Goal: Browse casually

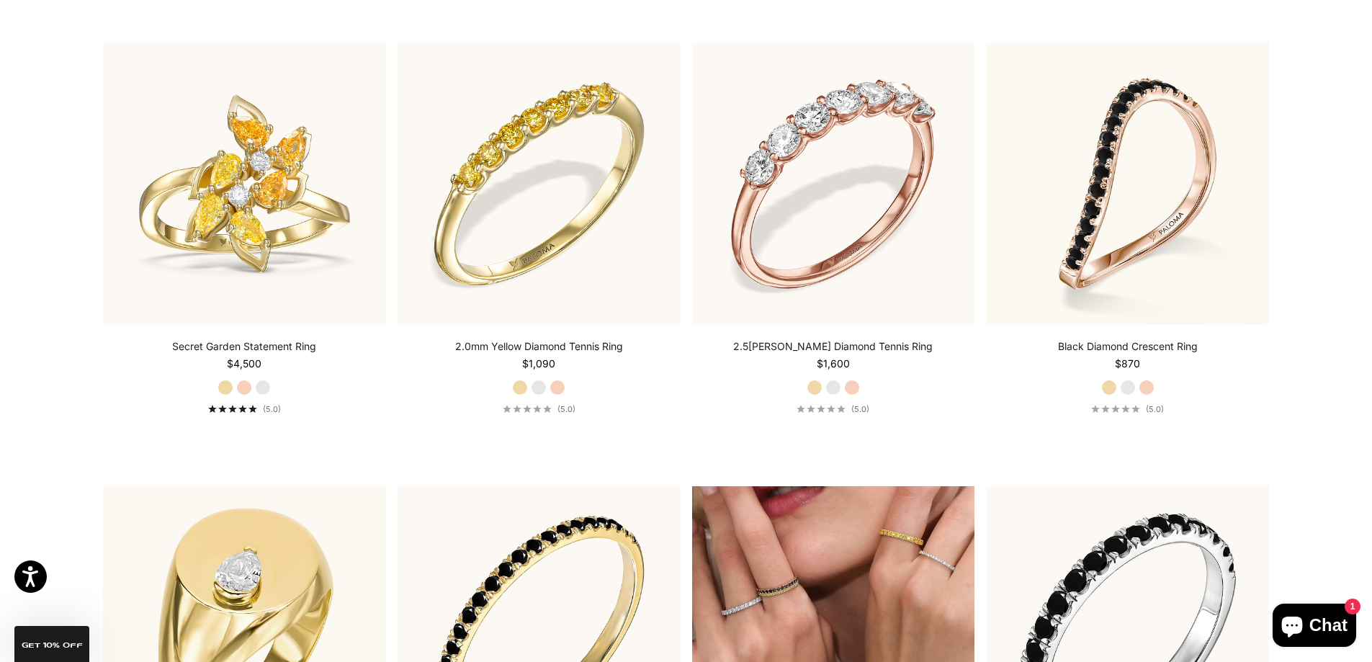
scroll to position [6123, 0]
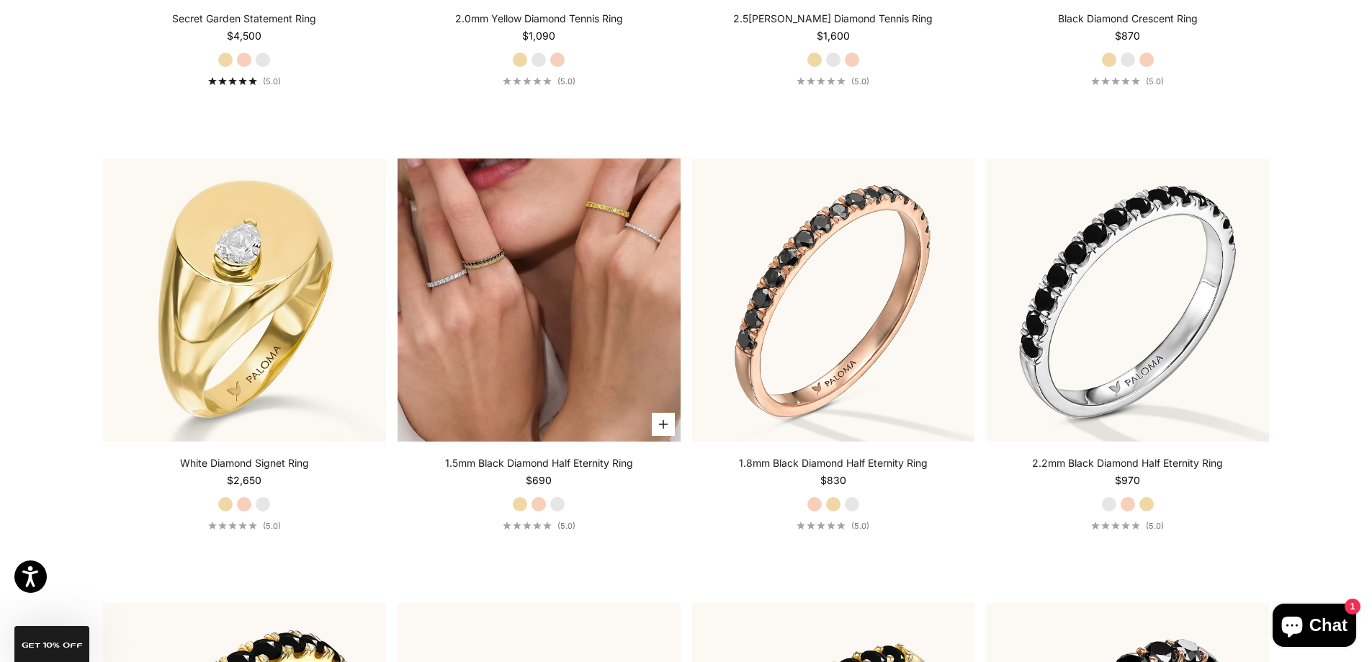
click at [549, 355] on img at bounding box center [539, 299] width 283 height 283
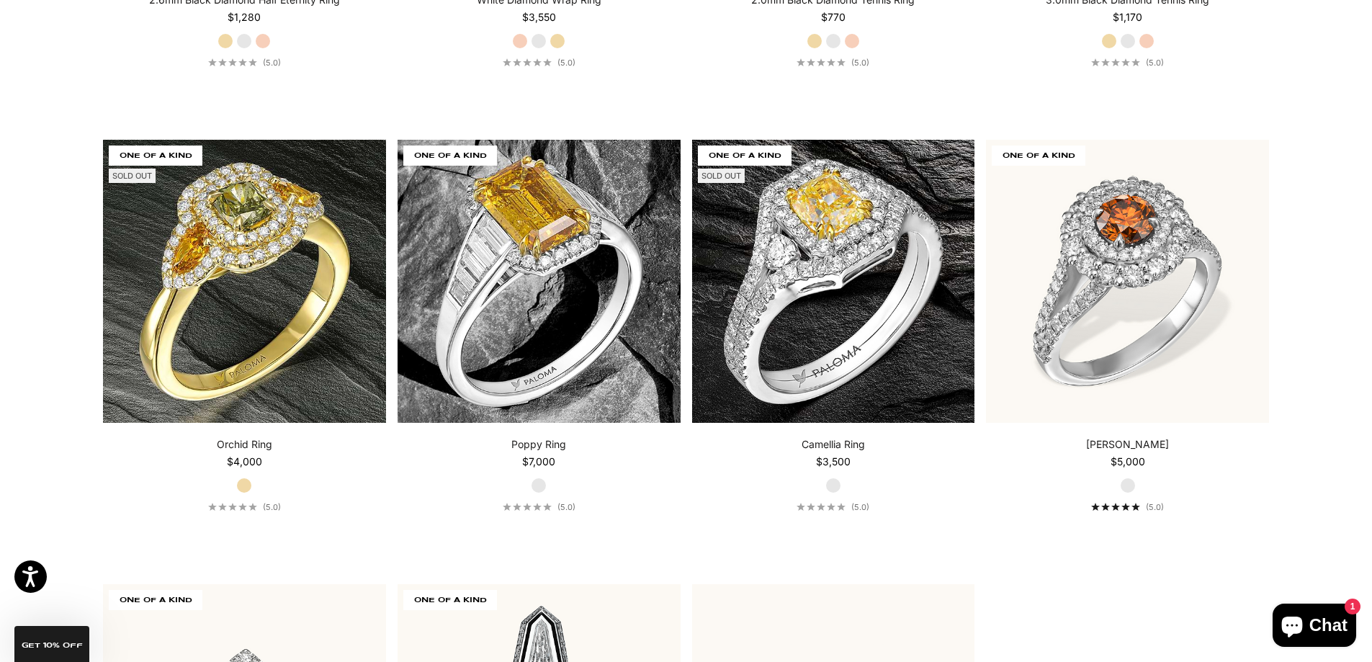
scroll to position [7029, 0]
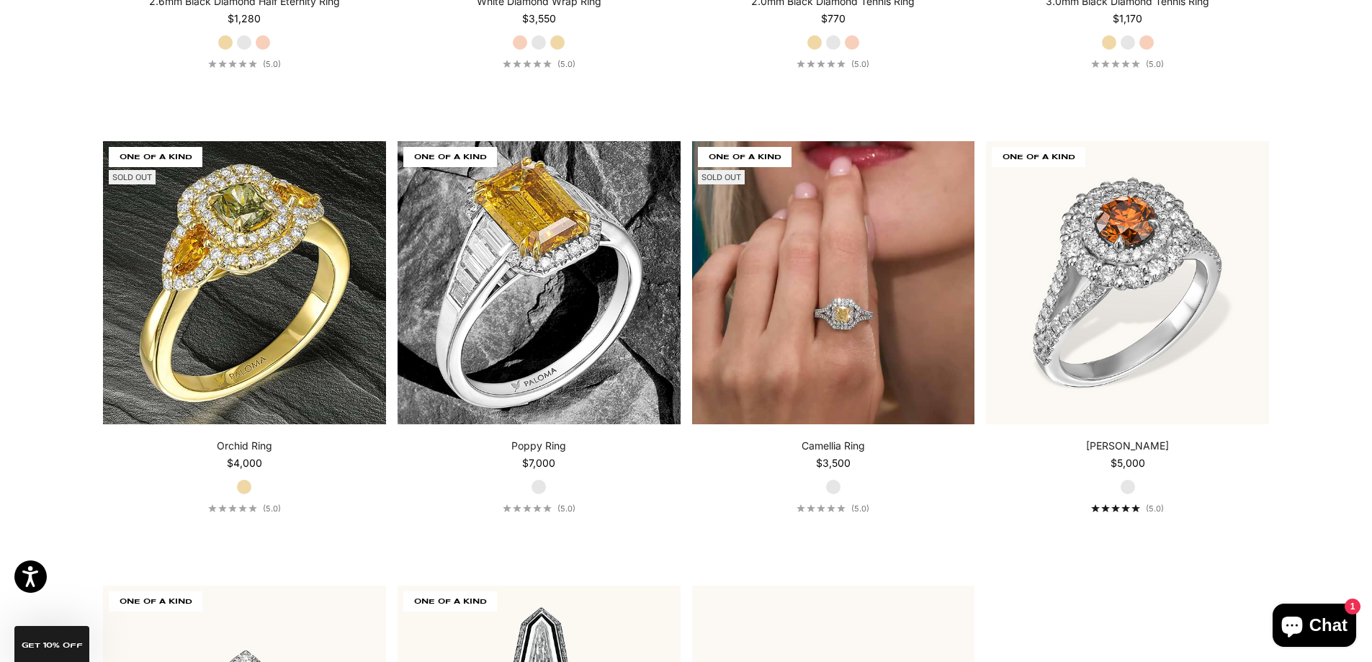
click at [854, 365] on img at bounding box center [833, 282] width 283 height 283
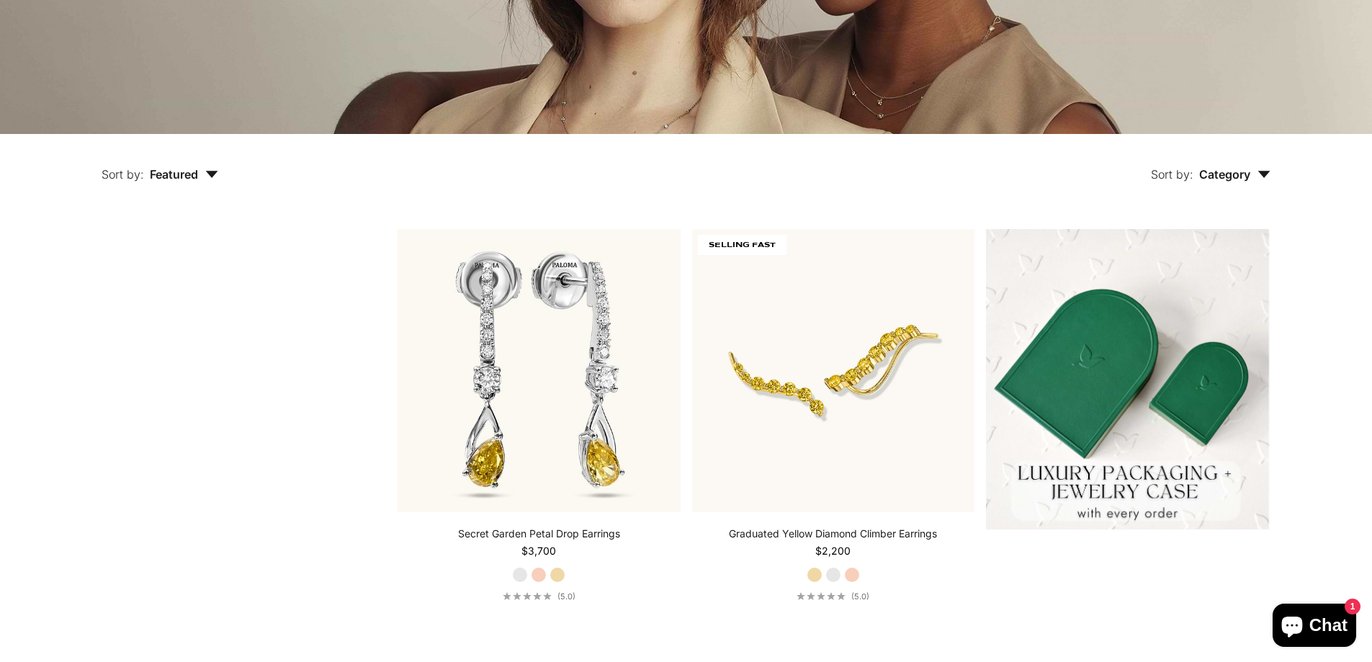
scroll to position [360, 0]
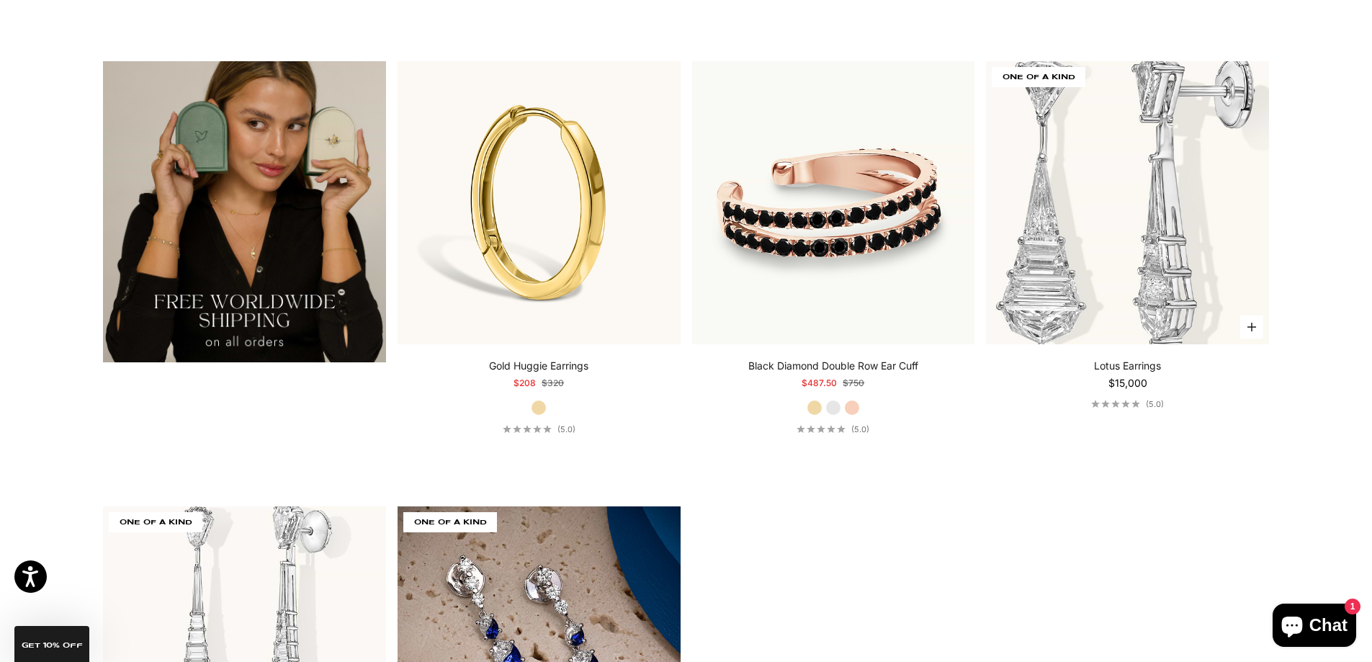
scroll to position [3087, 0]
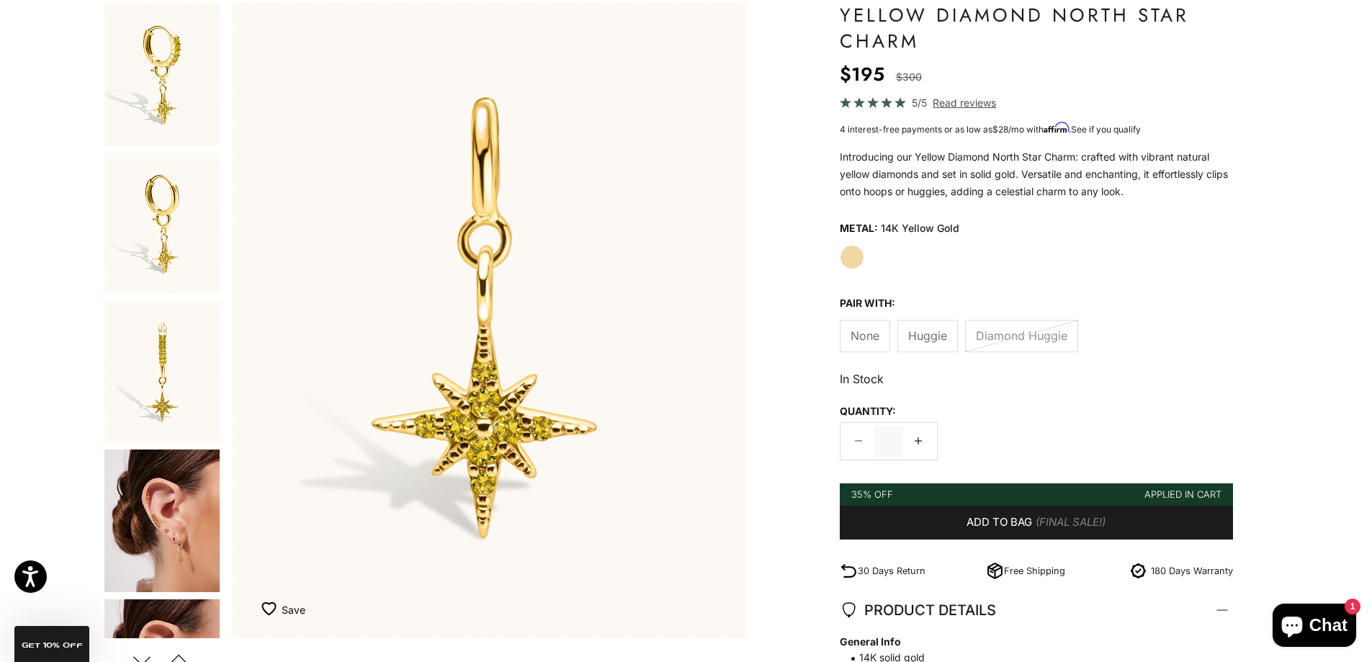
scroll to position [144, 0]
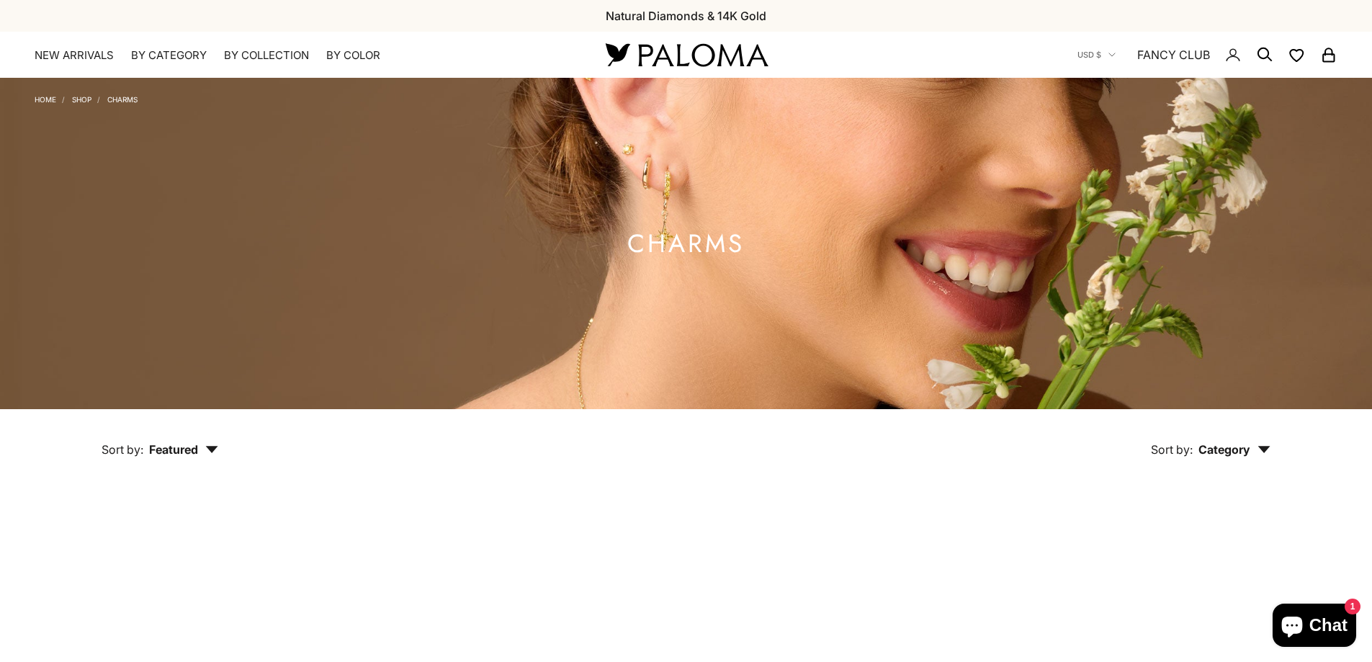
scroll to position [288, 0]
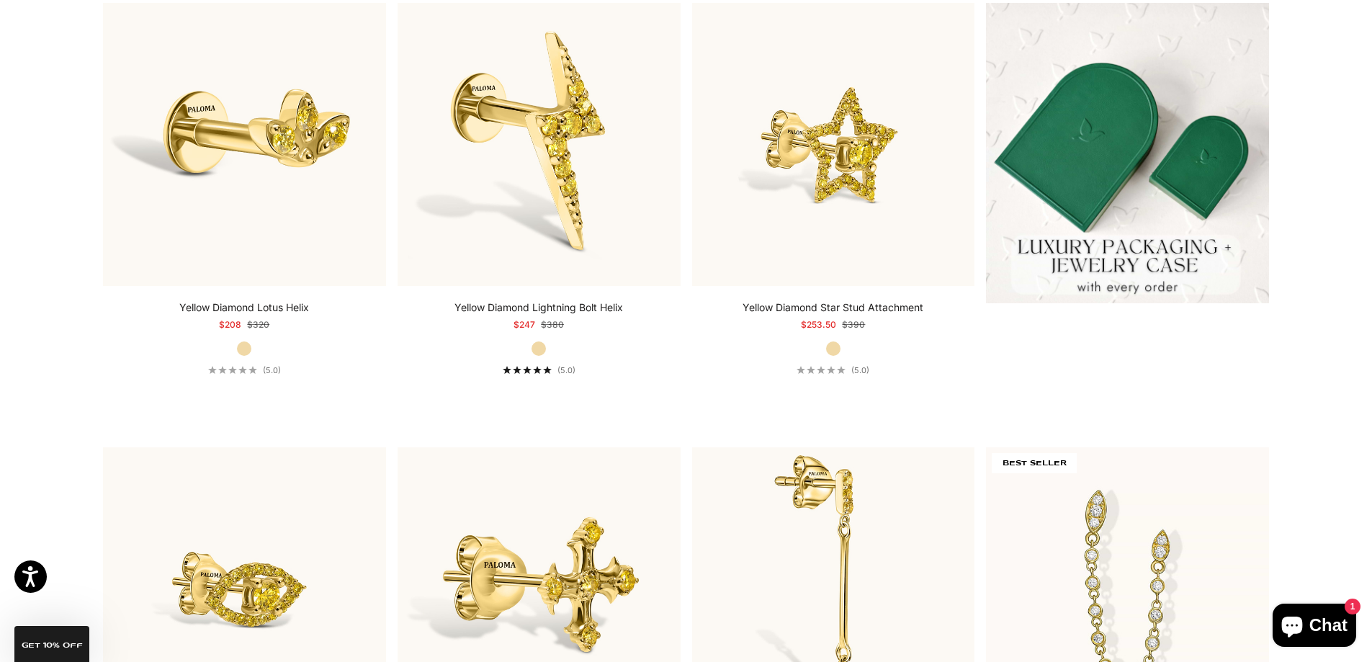
scroll to position [504, 0]
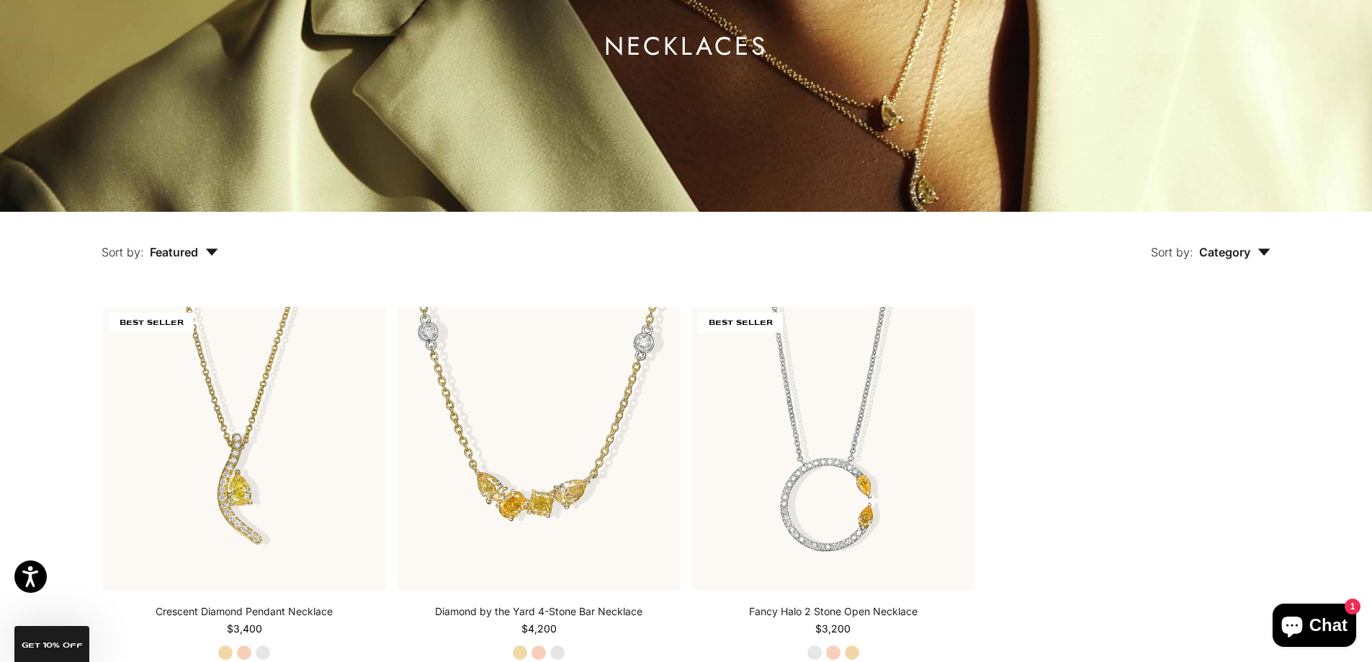
scroll to position [288, 0]
